Goal: Transaction & Acquisition: Obtain resource

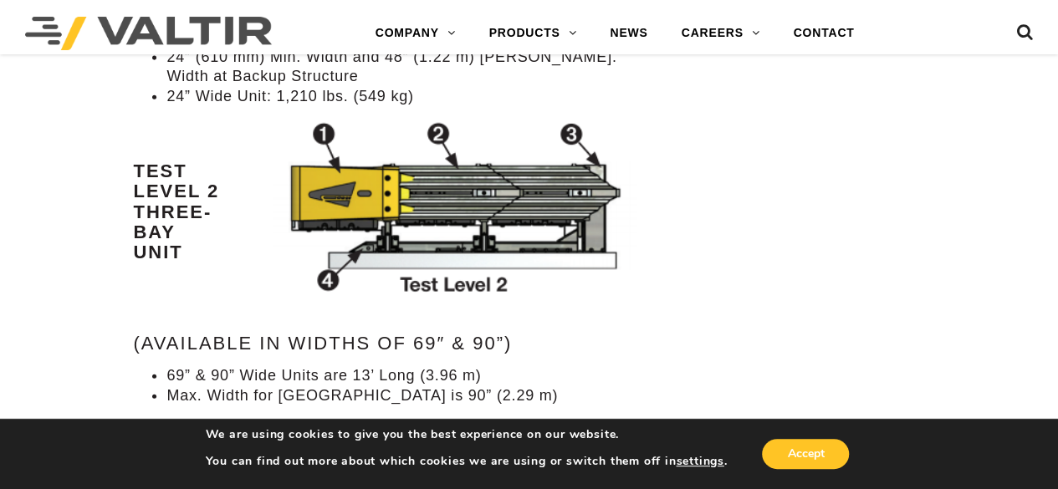
scroll to position [1840, 0]
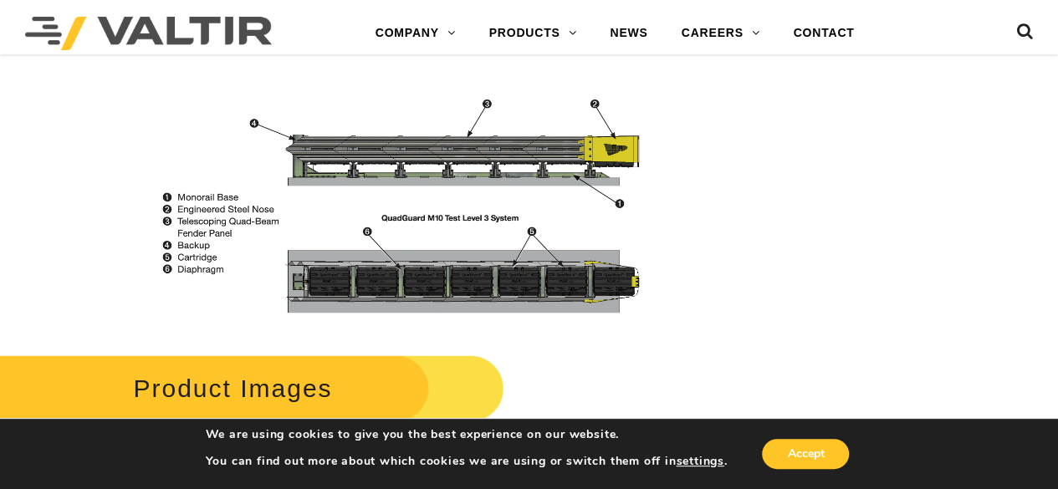
scroll to position [2052, 0]
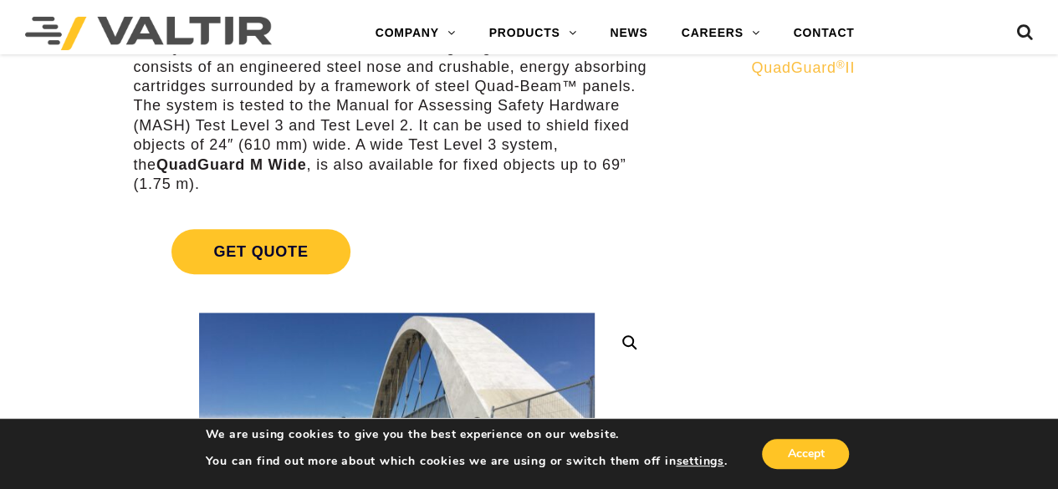
scroll to position [251, 0]
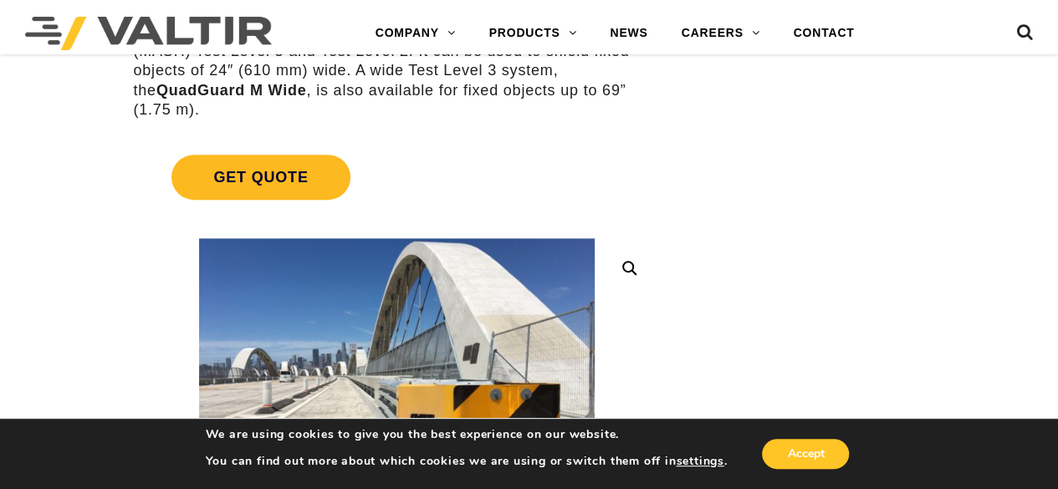
click at [278, 178] on span "Get Quote" at bounding box center [260, 177] width 178 height 45
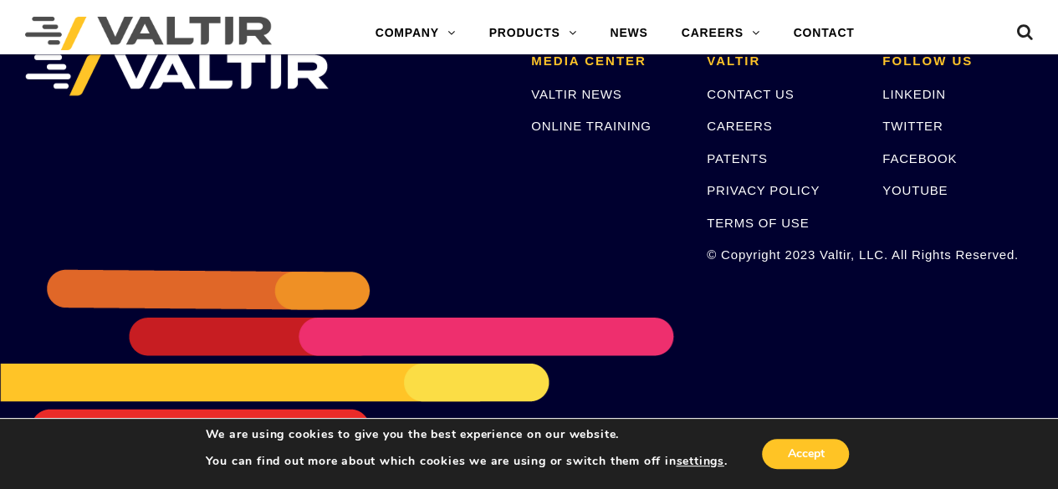
scroll to position [5941, 0]
